Goal: Contribute content: Add original content to the website for others to see

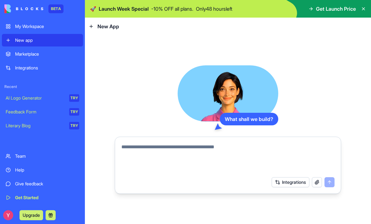
click at [37, 69] on div "Integrations" at bounding box center [47, 68] width 64 height 6
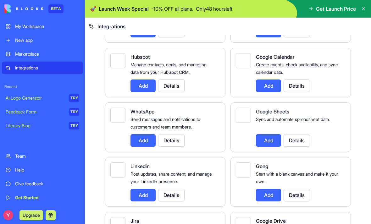
scroll to position [259, 0]
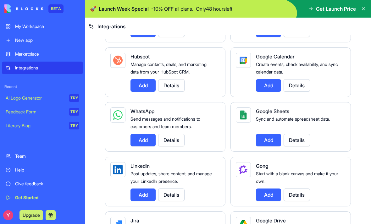
click at [177, 140] on button "Details" at bounding box center [171, 140] width 26 height 13
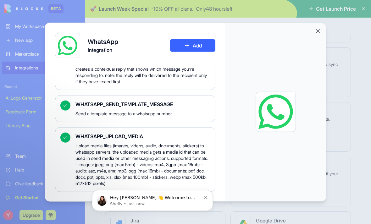
scroll to position [831, 0]
click at [205, 197] on icon "Dismiss notification" at bounding box center [205, 197] width 3 height 3
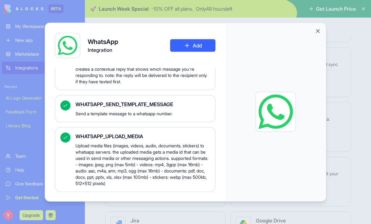
click at [318, 28] on button "Close" at bounding box center [318, 31] width 6 height 6
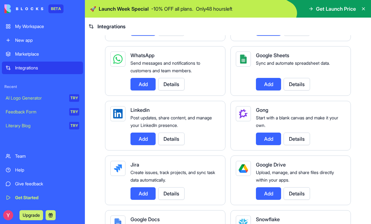
scroll to position [337, 0]
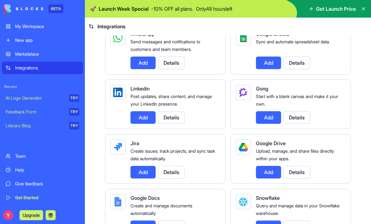
click at [174, 117] on button "Details" at bounding box center [171, 117] width 26 height 13
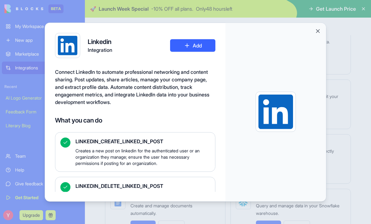
scroll to position [0, 0]
click at [314, 24] on div at bounding box center [275, 112] width 101 height 178
click at [319, 28] on button "Close" at bounding box center [318, 31] width 6 height 6
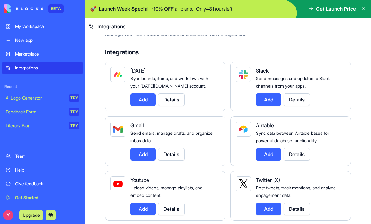
scroll to position [24, 0]
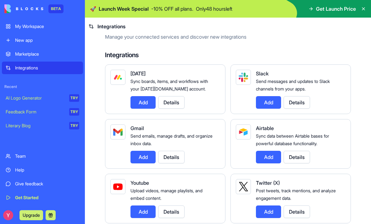
click at [45, 60] on link "Marketplace" at bounding box center [42, 54] width 81 height 13
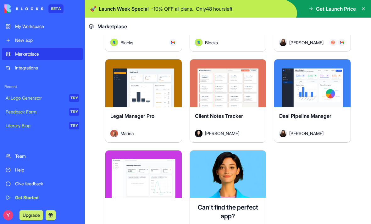
scroll to position [2213, 0]
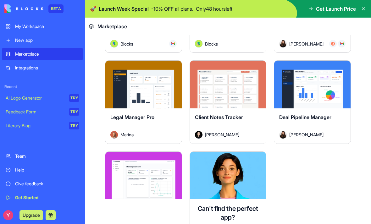
click at [38, 40] on div "New app" at bounding box center [47, 40] width 64 height 6
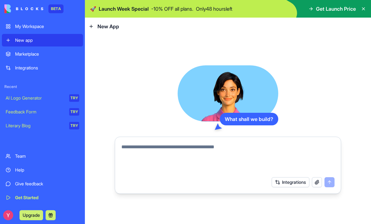
click at [295, 180] on button "Integrations" at bounding box center [291, 182] width 38 height 10
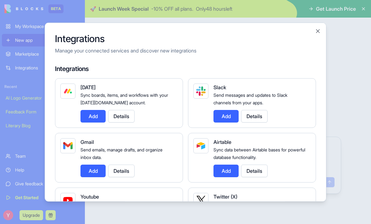
click at [319, 28] on button "Close" at bounding box center [318, 31] width 6 height 6
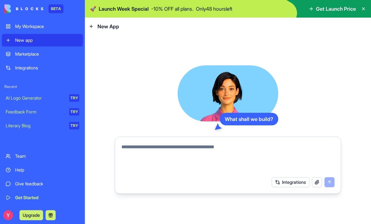
click at [230, 149] on textarea at bounding box center [227, 158] width 213 height 30
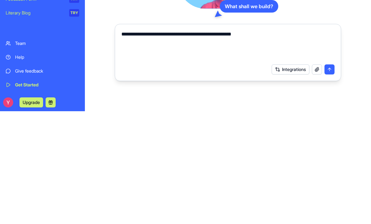
type textarea "**********"
click at [329, 177] on button "submit" at bounding box center [330, 182] width 10 height 10
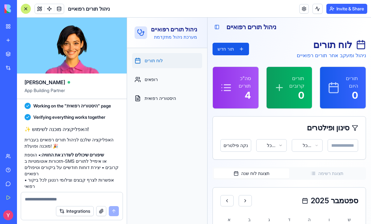
click at [234, 49] on button "תור חדש" at bounding box center [231, 49] width 36 height 13
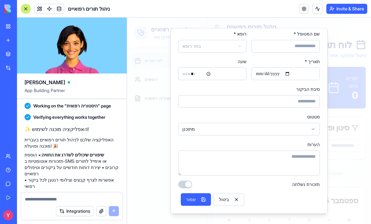
scroll to position [17, 0]
click at [231, 202] on button "ביטול" at bounding box center [229, 199] width 31 height 13
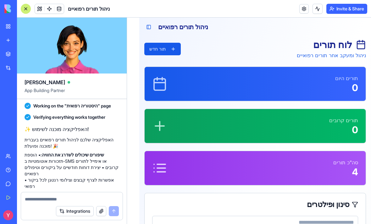
scroll to position [133, 0]
